Goal: Use online tool/utility: Utilize a website feature to perform a specific function

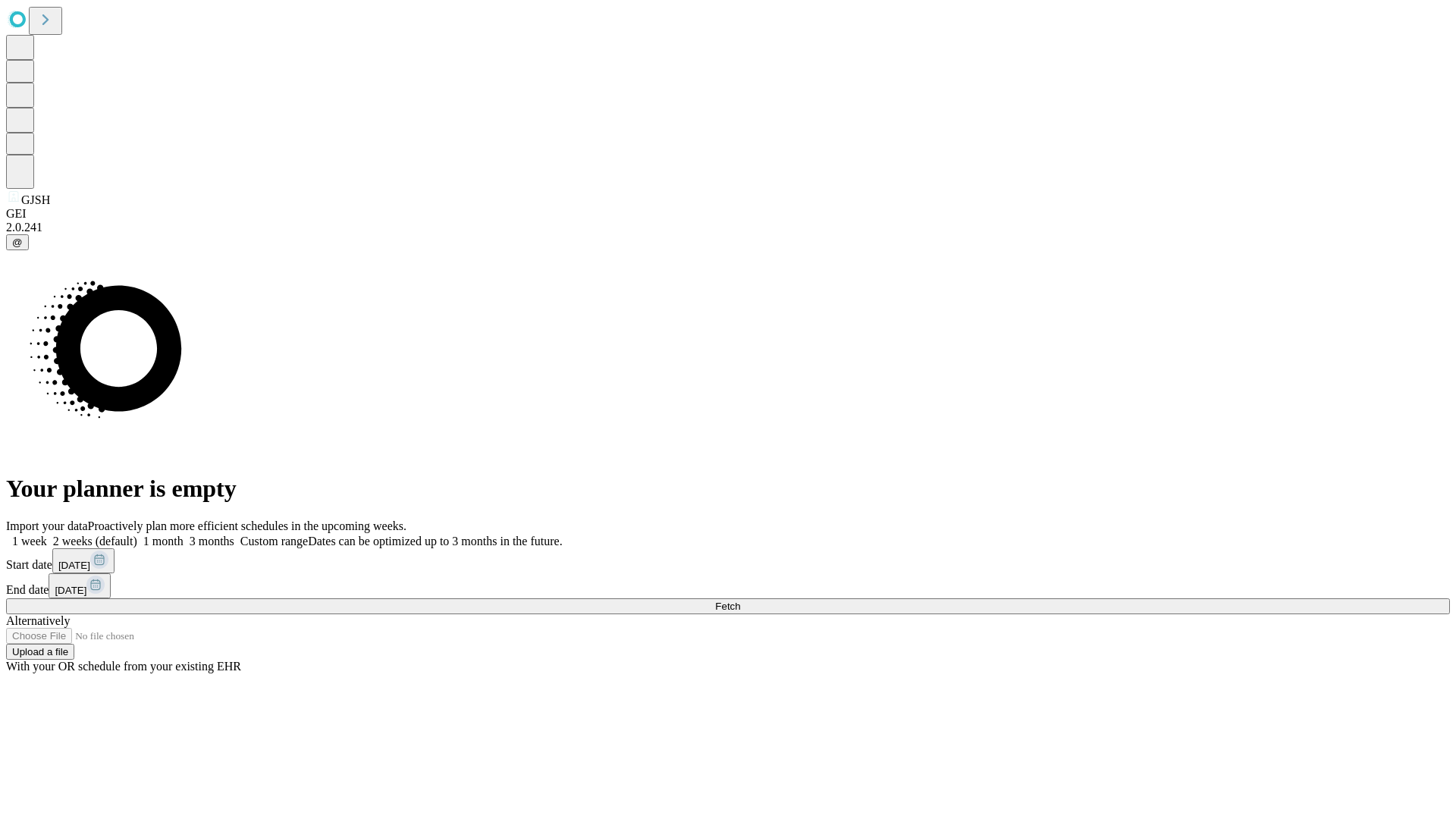
click at [740, 601] on span "Fetch" at bounding box center [727, 606] width 25 height 11
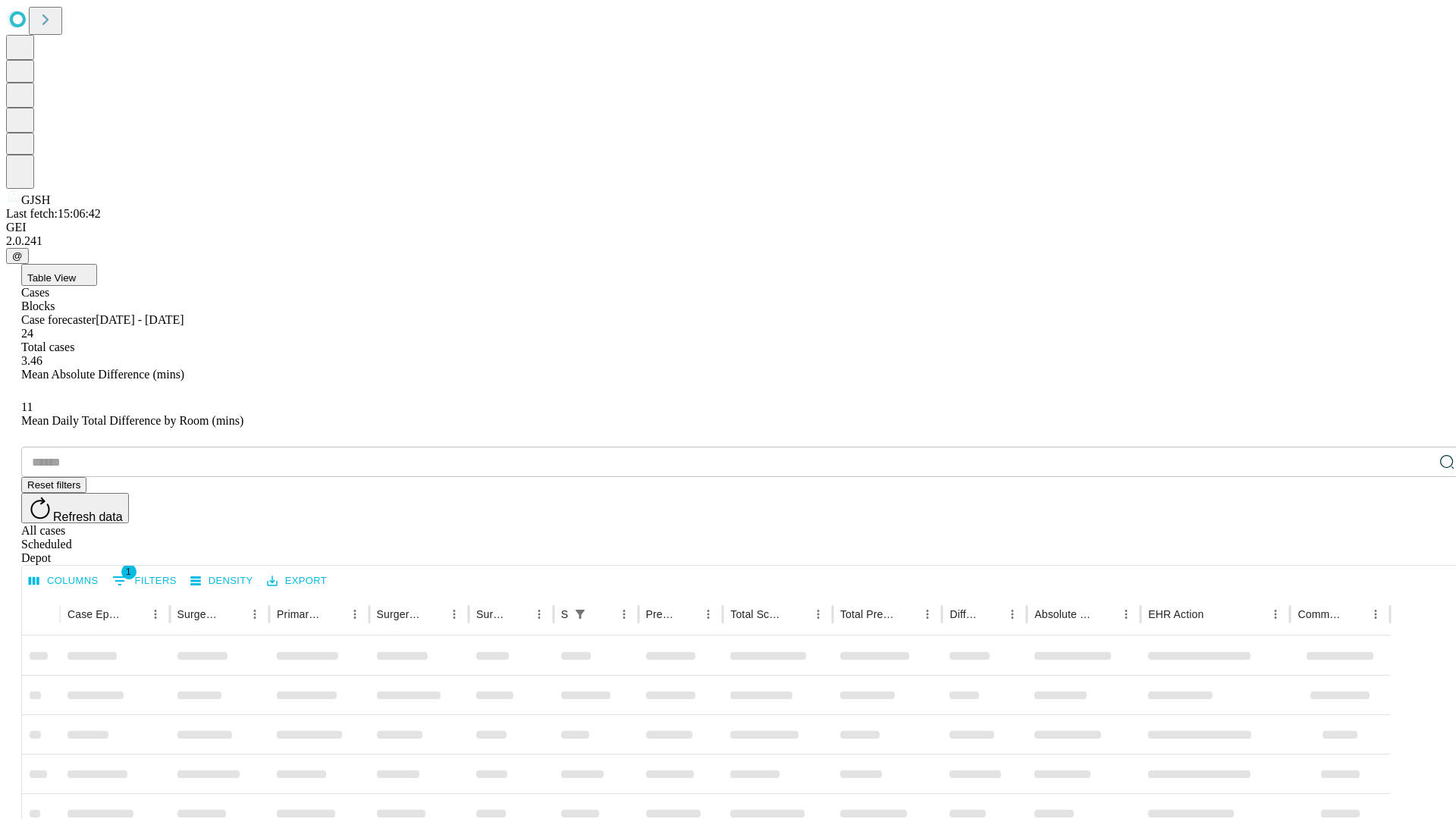
click at [76, 273] on span "Table View" at bounding box center [51, 278] width 49 height 11
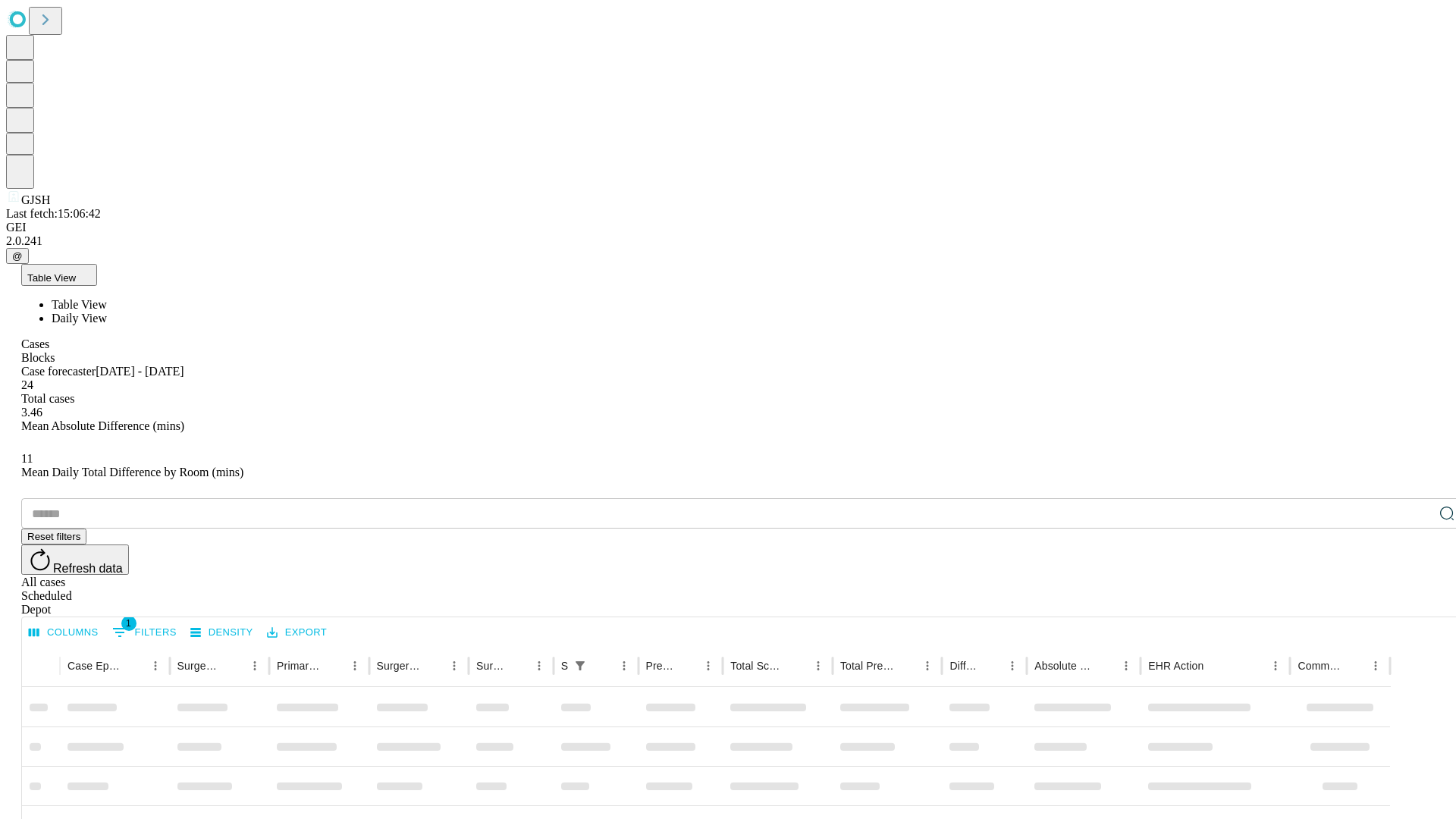
click at [107, 312] on span "Daily View" at bounding box center [79, 318] width 55 height 13
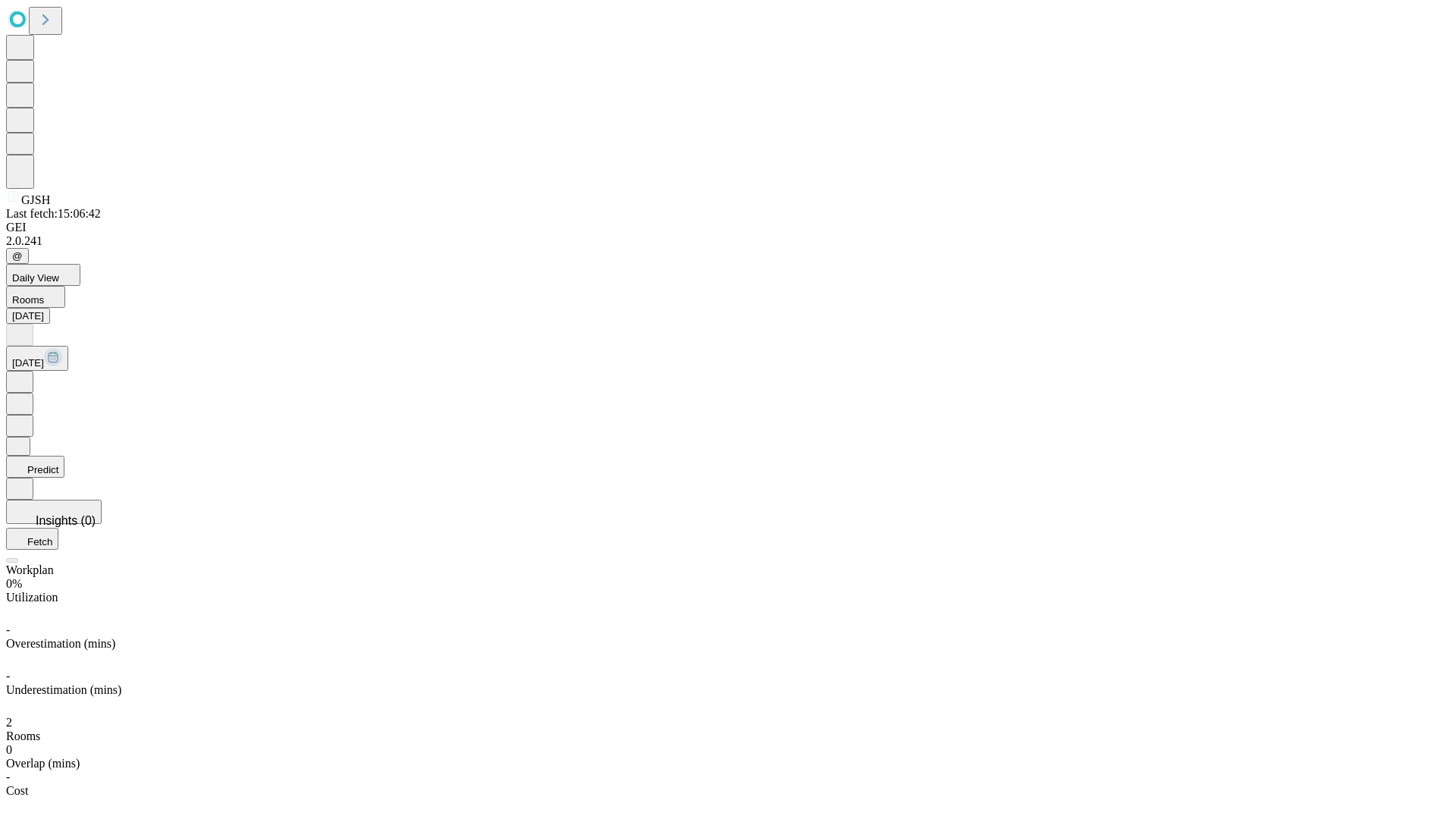
click at [65, 456] on button "Predict" at bounding box center [35, 467] width 59 height 22
